Goal: Task Accomplishment & Management: Complete application form

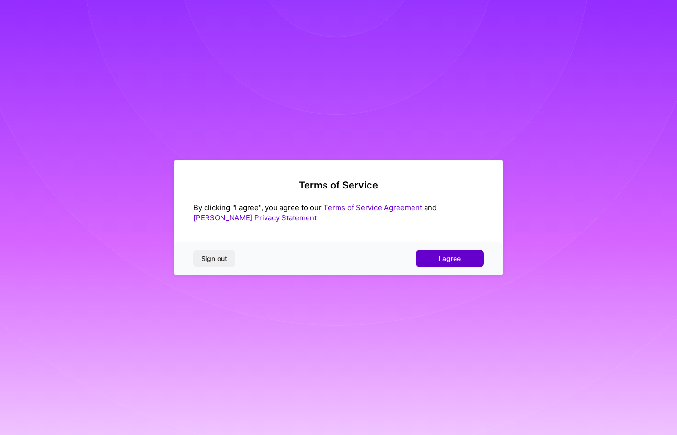
click at [445, 256] on span "I agree" at bounding box center [450, 259] width 22 height 10
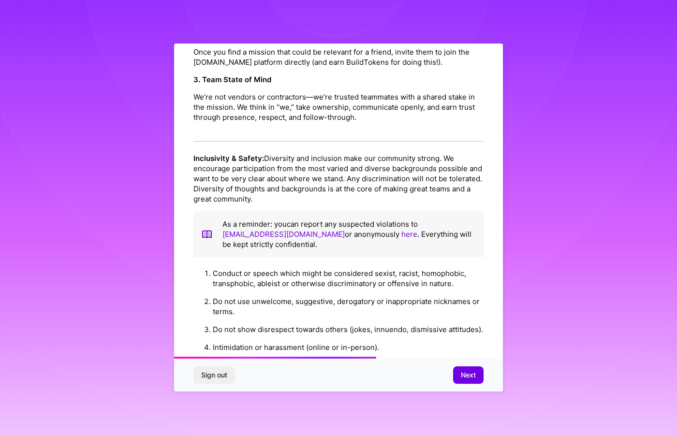
scroll to position [653, 0]
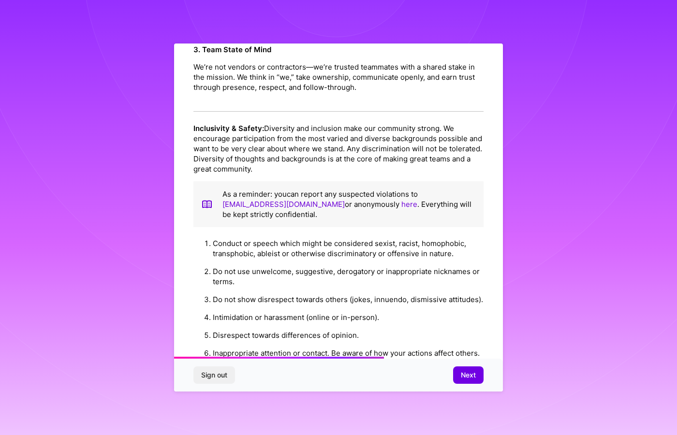
click at [461, 376] on button "Next" at bounding box center [468, 375] width 30 height 17
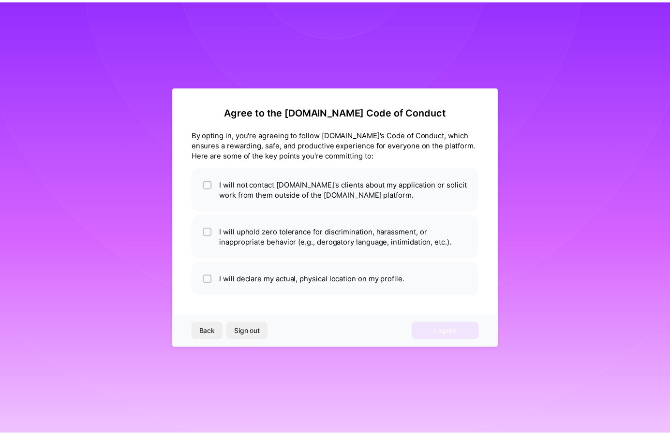
scroll to position [0, 0]
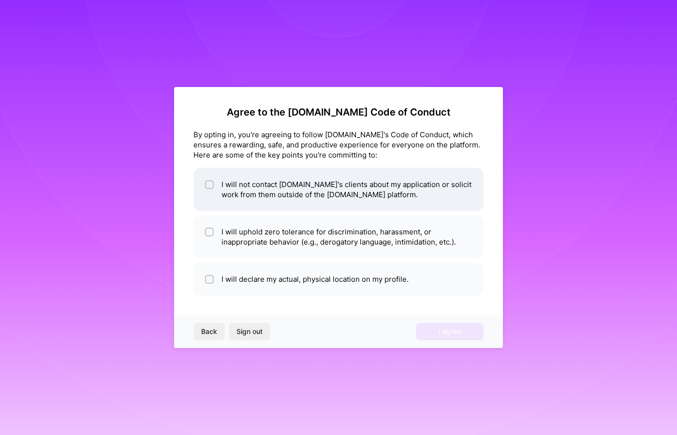
click at [209, 182] on input "checkbox" at bounding box center [210, 185] width 7 height 7
checkbox input "true"
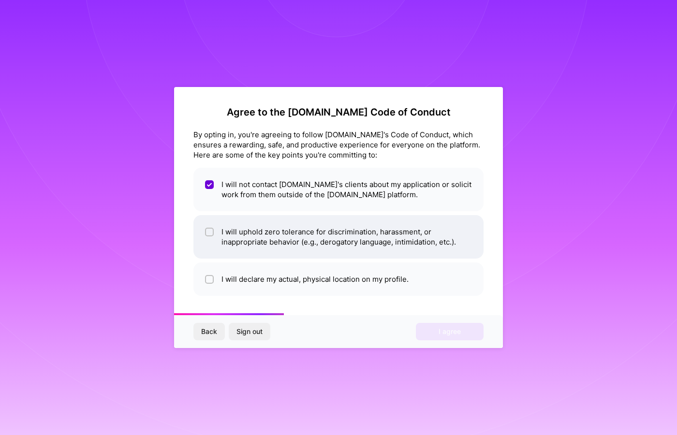
click at [209, 227] on span at bounding box center [209, 237] width 9 height 20
checkbox input "true"
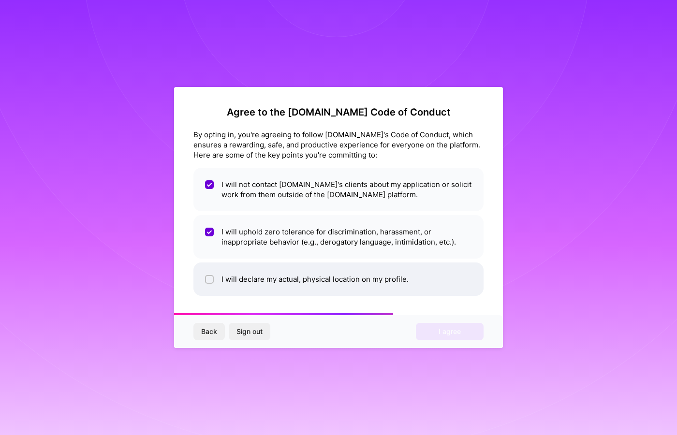
click at [211, 274] on li "I will declare my actual, physical location on my profile." at bounding box center [339, 279] width 290 height 33
checkbox input "true"
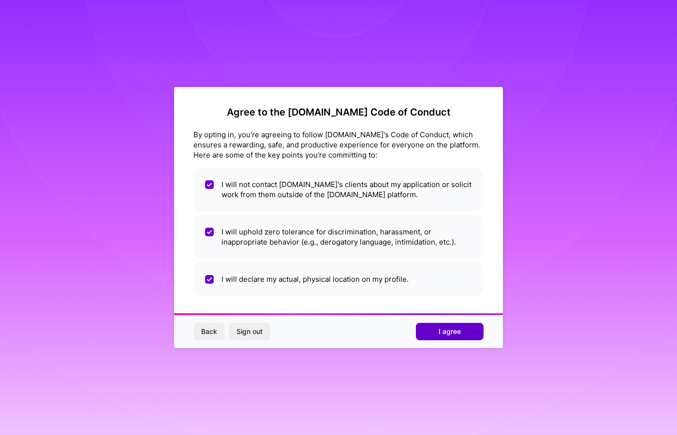
click at [431, 337] on button "I agree" at bounding box center [450, 331] width 68 height 17
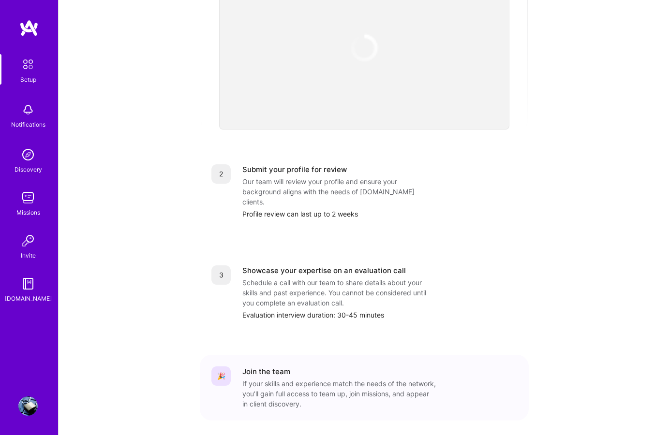
scroll to position [299, 0]
